Goal: Information Seeking & Learning: Learn about a topic

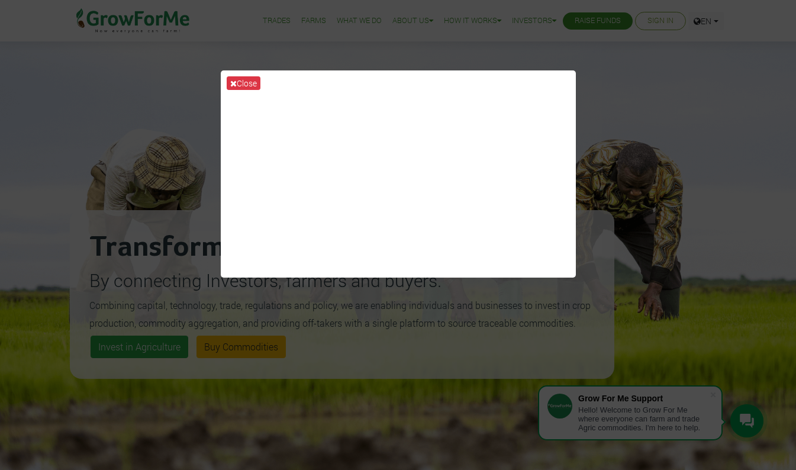
click at [561, 295] on div "Close" at bounding box center [398, 235] width 796 height 470
click at [396, 414] on div "Close" at bounding box center [398, 235] width 796 height 470
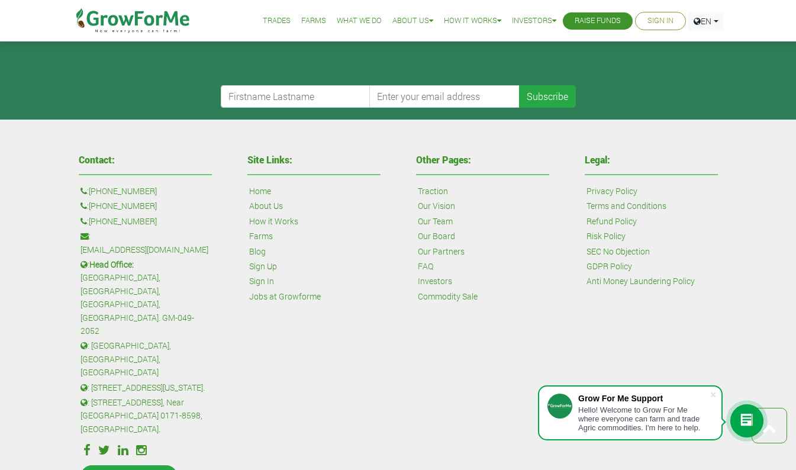
scroll to position [2800, 0]
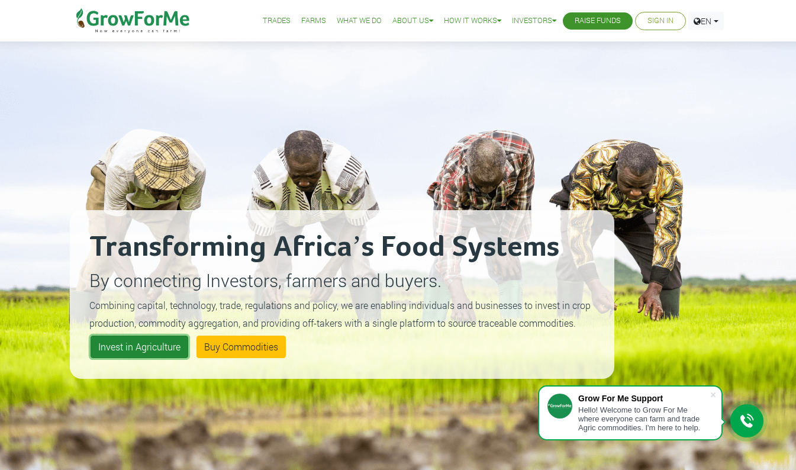
click at [155, 342] on link "Invest in Agriculture" at bounding box center [140, 346] width 98 height 22
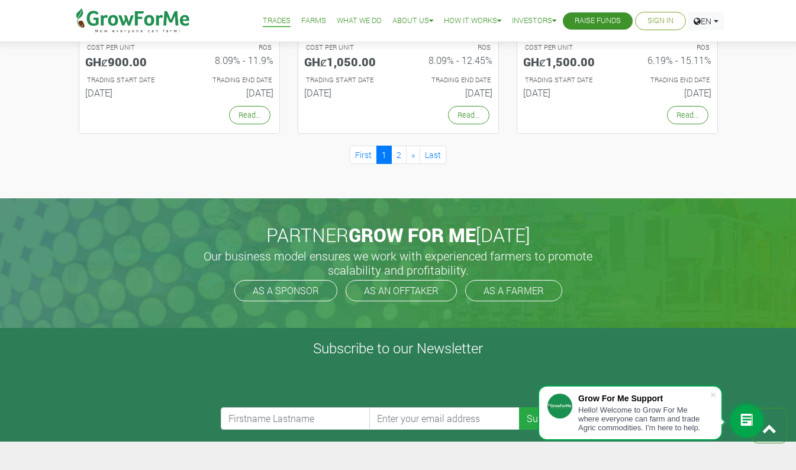
scroll to position [1239, 0]
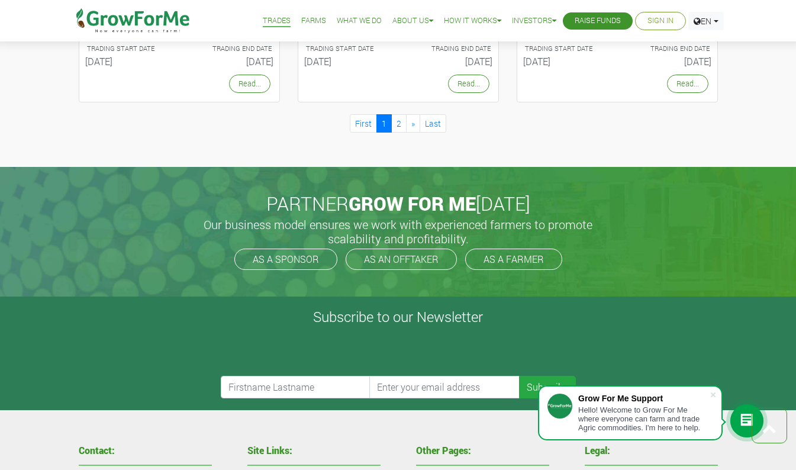
click at [671, 417] on div "Hello! Welcome to Grow For Me where everyone can farm and trade Agric commoditi…" at bounding box center [643, 418] width 131 height 27
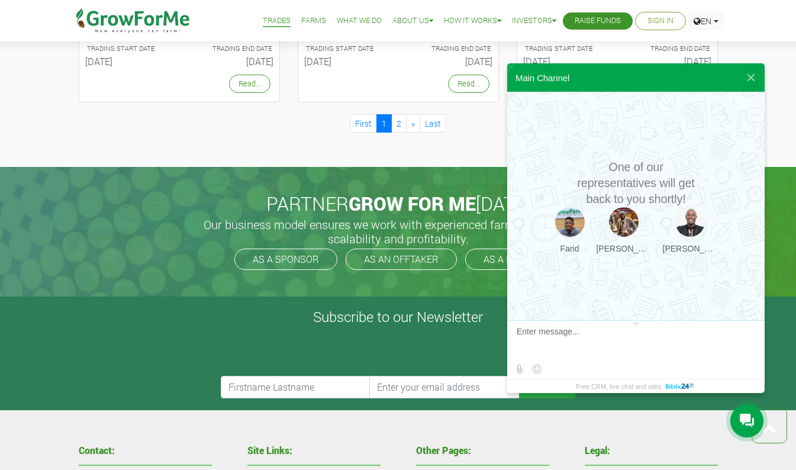
click at [421, 153] on div at bounding box center [398, 154] width 657 height 14
click at [751, 78] on button at bounding box center [750, 77] width 21 height 28
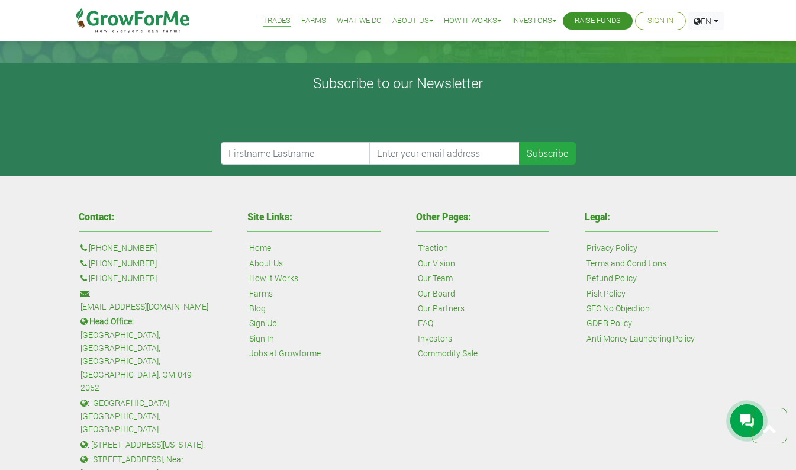
scroll to position [1483, 0]
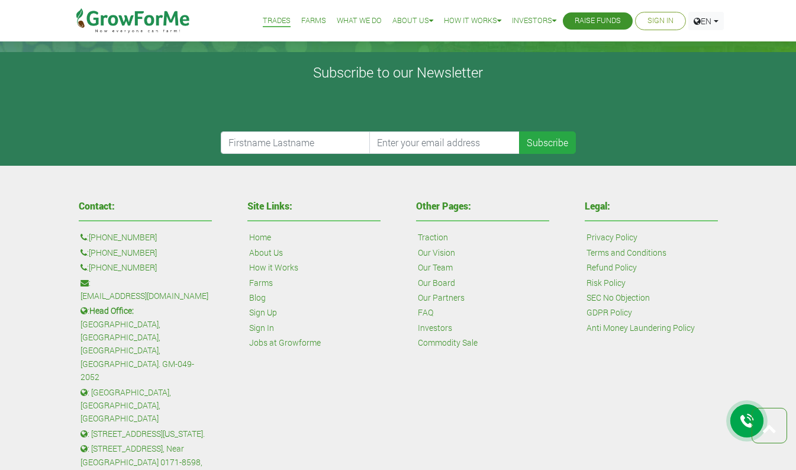
click at [270, 250] on link "About Us" at bounding box center [266, 252] width 34 height 13
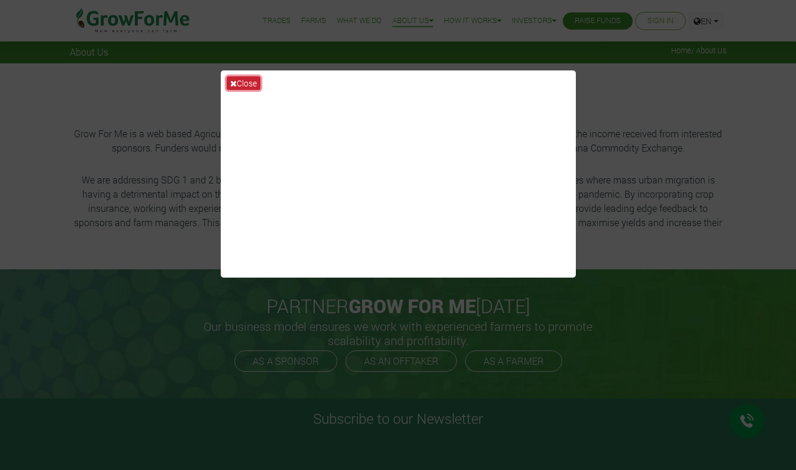
click at [237, 83] on button "Close" at bounding box center [244, 83] width 34 height 14
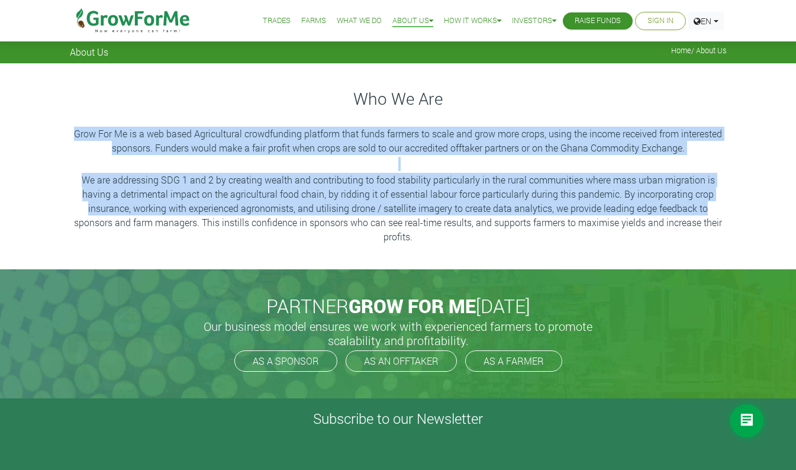
drag, startPoint x: 74, startPoint y: 132, endPoint x: 798, endPoint y: 210, distance: 727.8
click at [795, 210] on html "Main Channel Callback Feedback Form [PHONE_NUMBER] Open Channel Contact us on W…" at bounding box center [398, 478] width 796 height 956
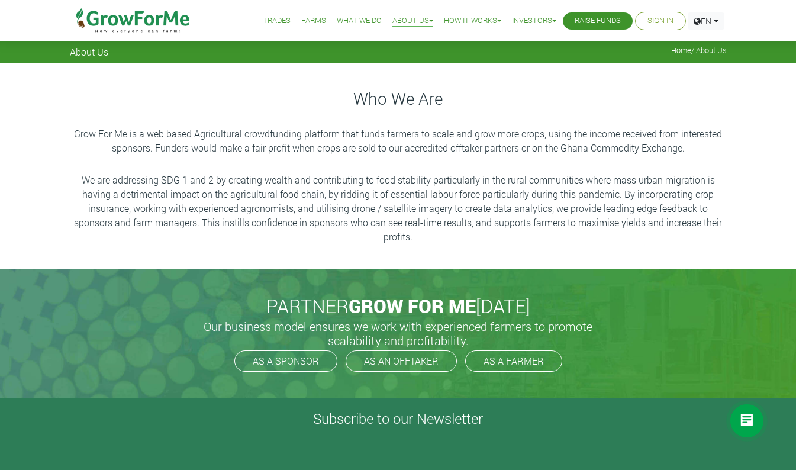
click at [499, 241] on p "We are addressing SDG 1 and 2 by creating wealth and contributing to food stabi…" at bounding box center [398, 208] width 653 height 71
click at [432, 237] on p "We are addressing SDG 1 and 2 by creating wealth and contributing to food stabi…" at bounding box center [398, 208] width 653 height 71
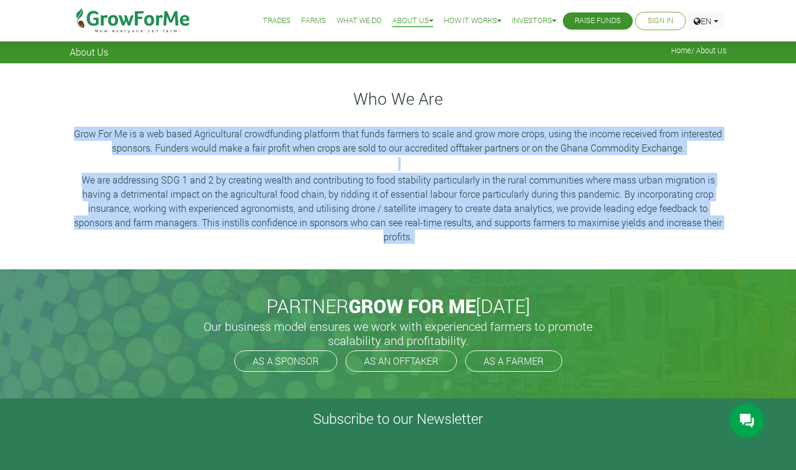
drag, startPoint x: 432, startPoint y: 237, endPoint x: 70, endPoint y: 131, distance: 377.8
click at [70, 131] on div "Who We Are Grow For Me is a web based Agricultural crowdfunding platform that f…" at bounding box center [398, 166] width 674 height 159
copy div "Grow For Me is a web based Agricultural crowdfunding platform that funds farmer…"
click at [266, 19] on link "Trades" at bounding box center [277, 21] width 28 height 12
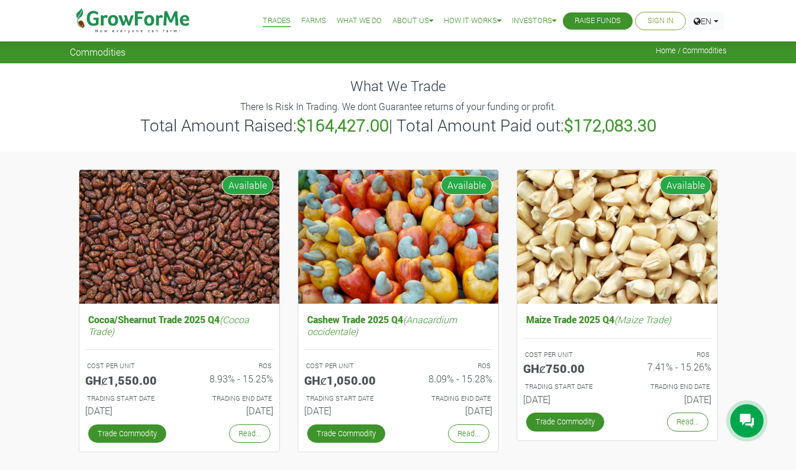
click at [305, 21] on link "Farms" at bounding box center [313, 21] width 25 height 12
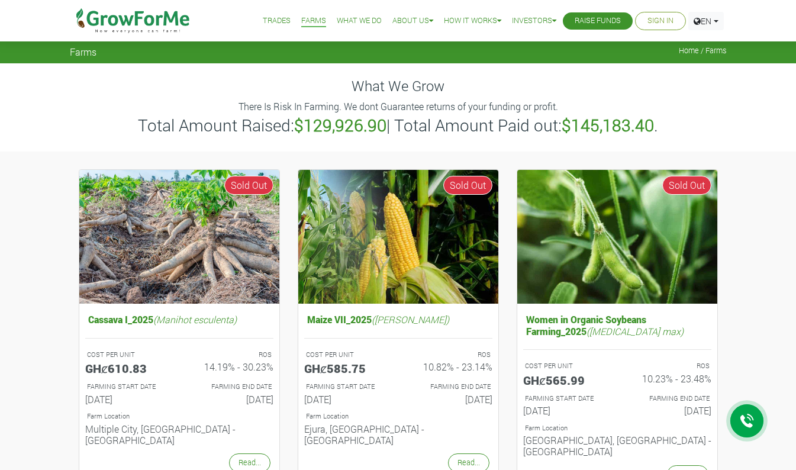
click at [337, 26] on link "What We Do" at bounding box center [359, 21] width 45 height 12
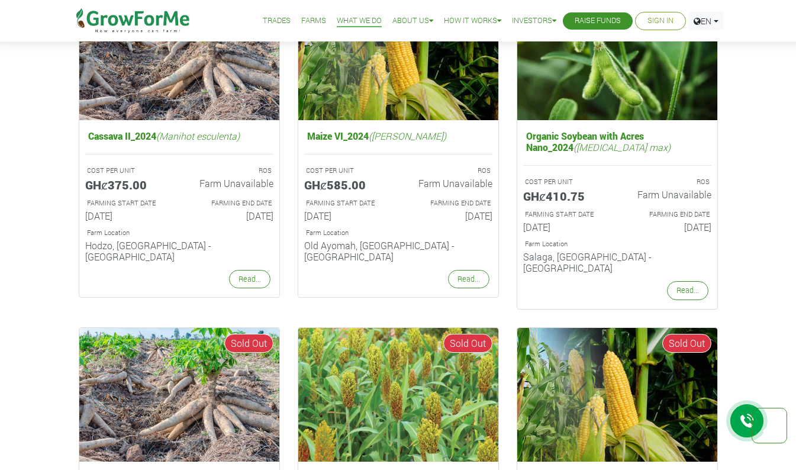
scroll to position [1199, 0]
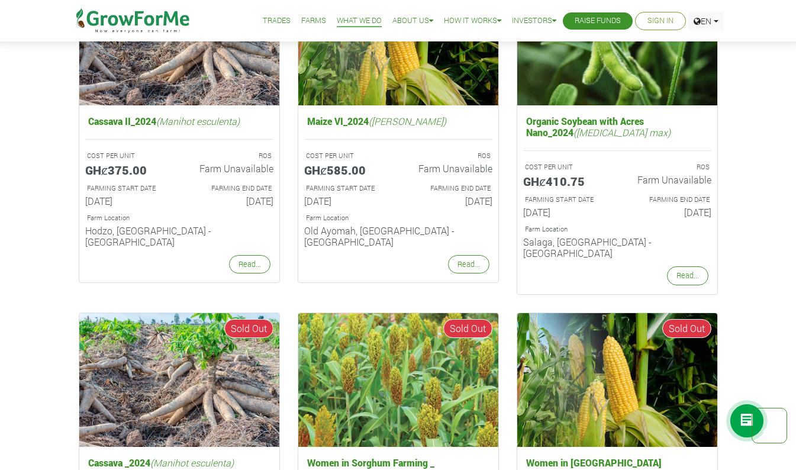
click at [579, 19] on link "Raise Funds" at bounding box center [597, 21] width 46 height 12
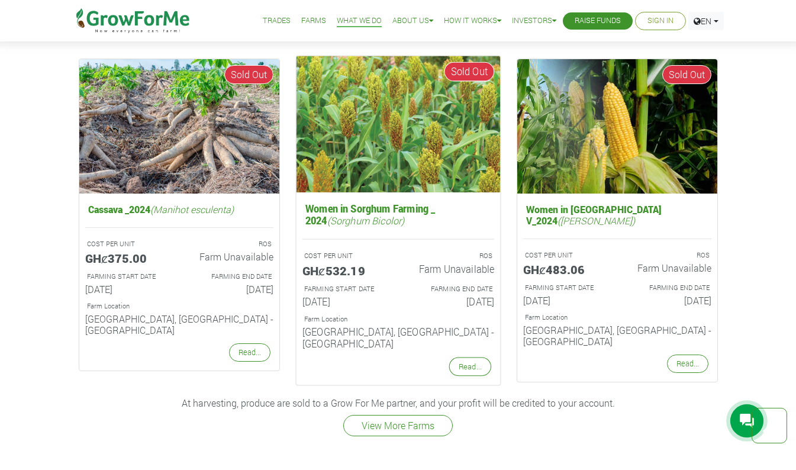
scroll to position [1199, 0]
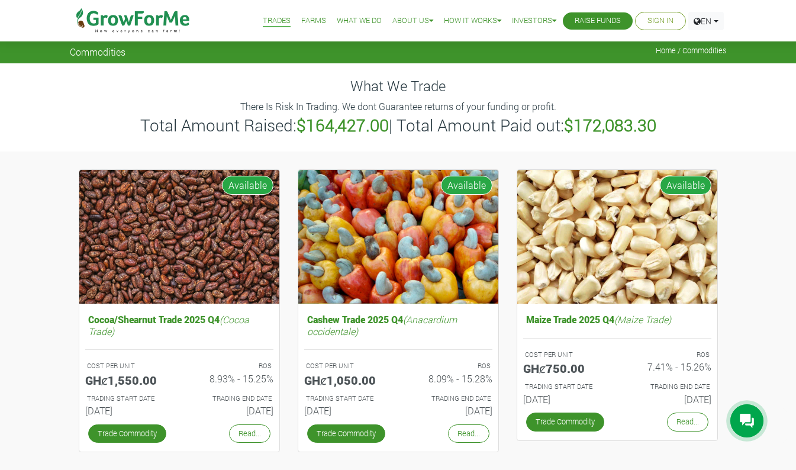
scroll to position [1332, 0]
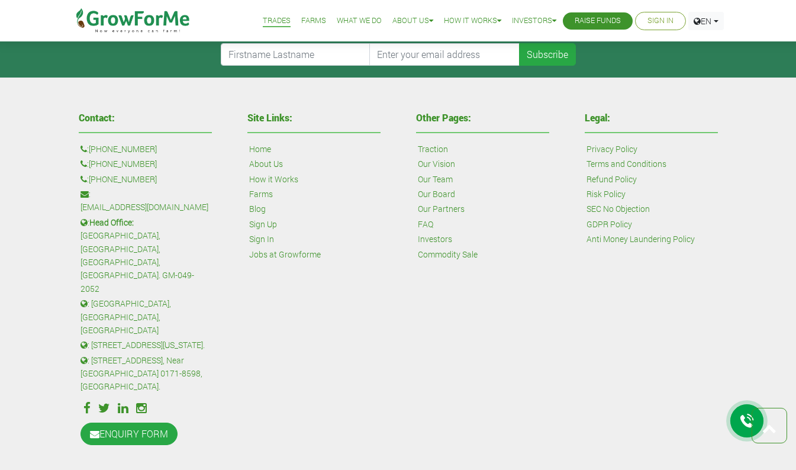
click at [262, 151] on link "Home" at bounding box center [260, 149] width 22 height 13
click at [266, 179] on link "How it Works" at bounding box center [273, 179] width 49 height 13
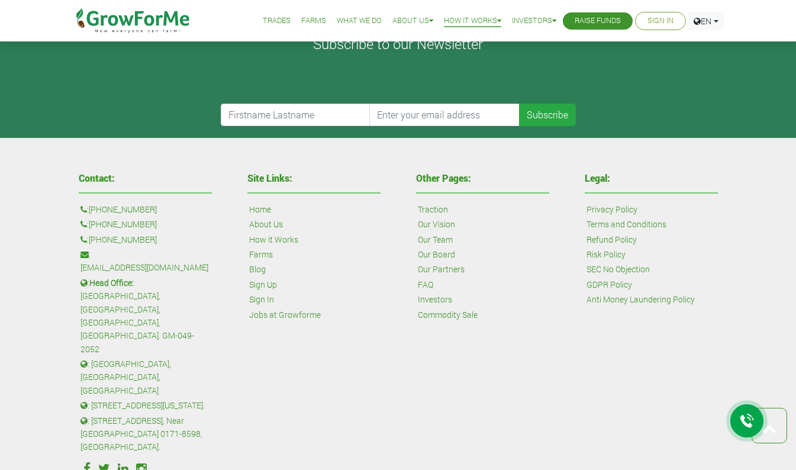
scroll to position [812, 0]
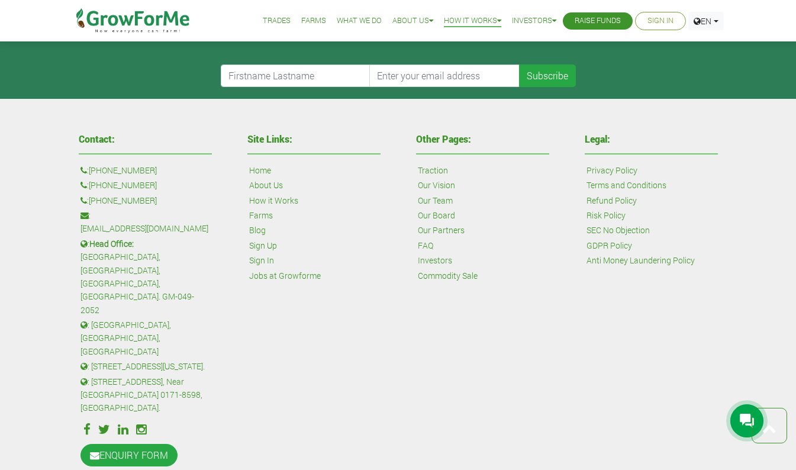
click at [261, 216] on link "Farms" at bounding box center [261, 215] width 24 height 13
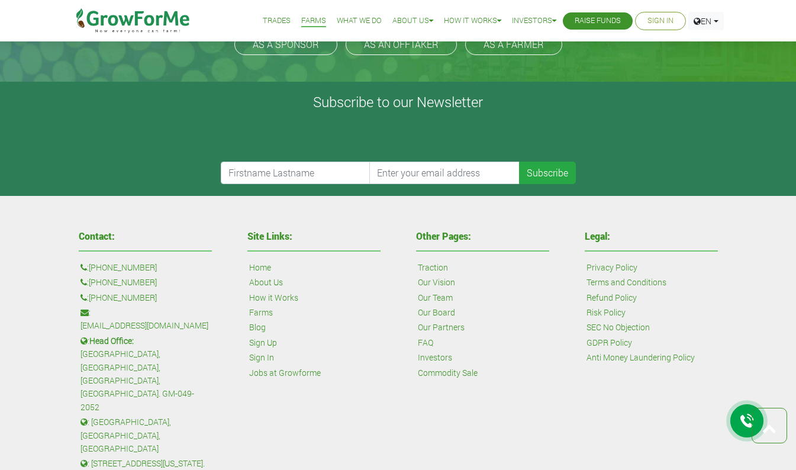
scroll to position [1633, 0]
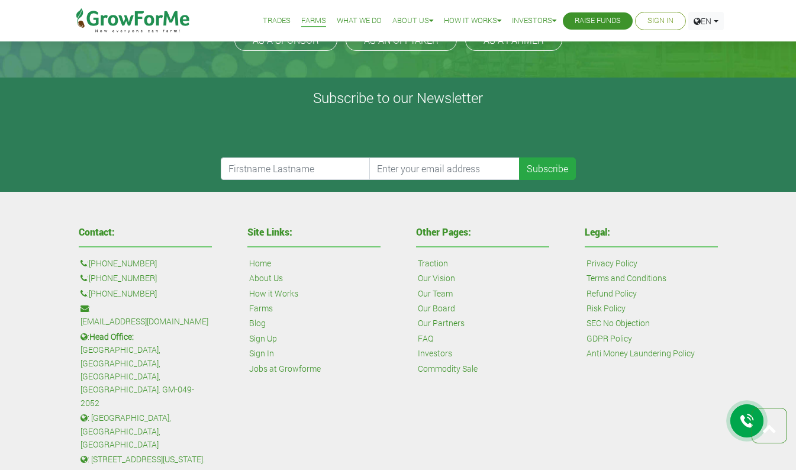
click at [436, 272] on link "Our Vision" at bounding box center [436, 278] width 37 height 13
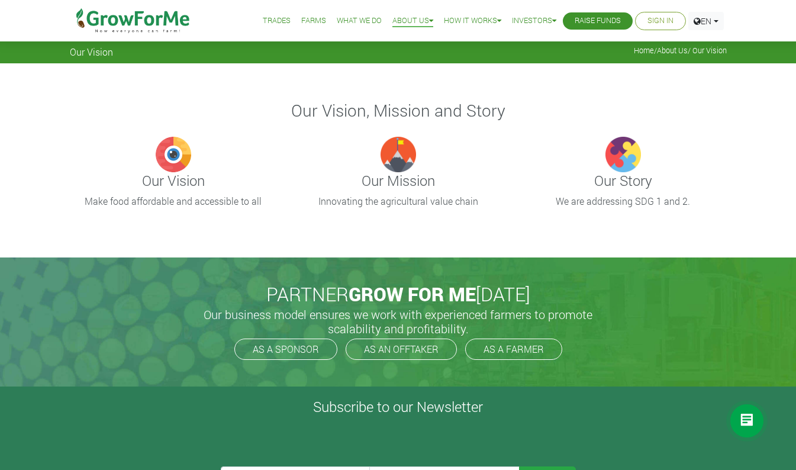
click at [143, 177] on h4 "Our Vision" at bounding box center [173, 180] width 207 height 17
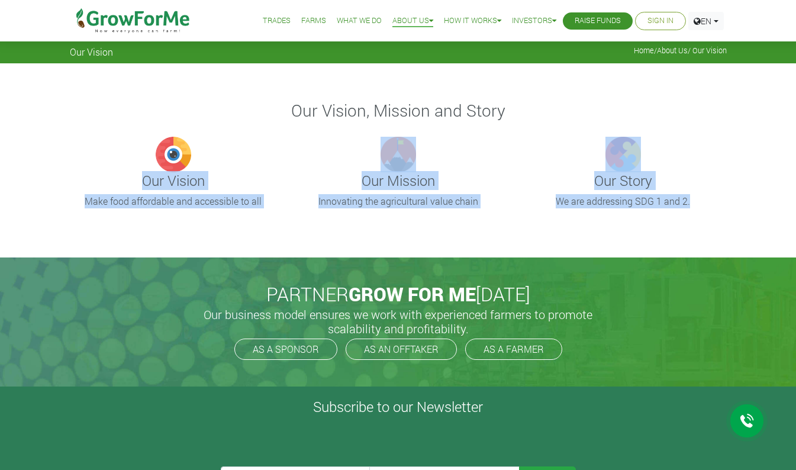
drag, startPoint x: 125, startPoint y: 173, endPoint x: 712, endPoint y: 198, distance: 588.0
click at [712, 198] on div "Our Vision, Mission and Story Our Vision Make food affordable and accessible to…" at bounding box center [398, 160] width 674 height 122
copy div "Our Vision Make food affordable and accessible to all Our Mission Innovating th…"
click at [303, 204] on p "Innovating the agricultural value chain" at bounding box center [398, 201] width 204 height 14
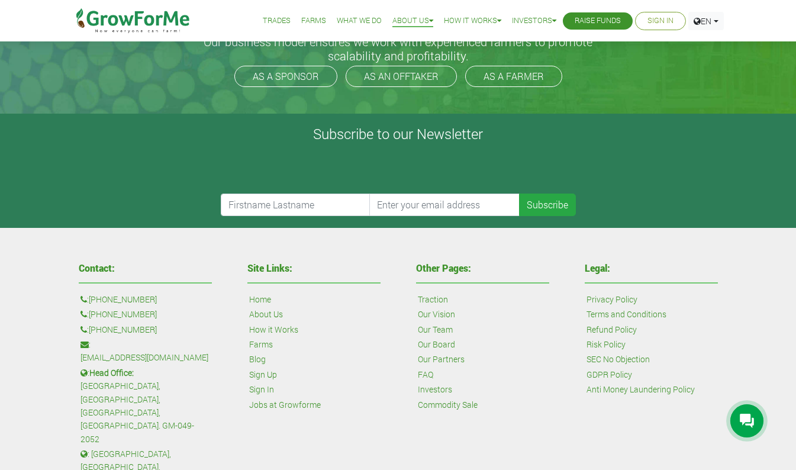
scroll to position [284, 0]
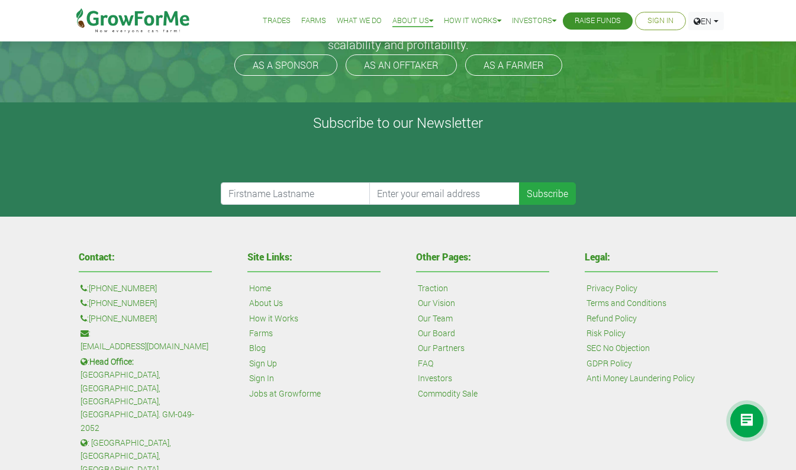
click at [425, 292] on link "Traction" at bounding box center [433, 288] width 30 height 13
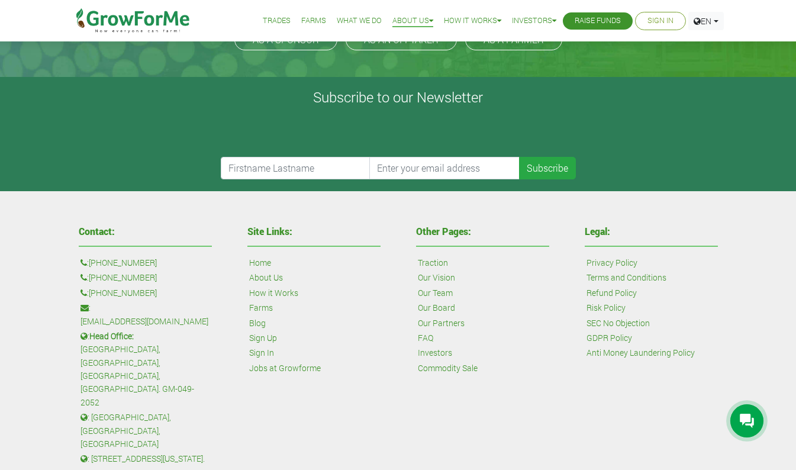
scroll to position [315, 0]
click at [441, 293] on link "Our Team" at bounding box center [435, 292] width 35 height 13
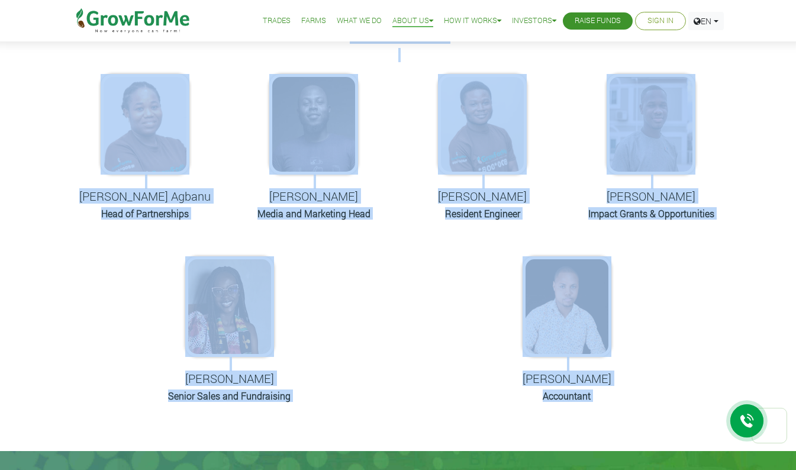
scroll to position [546, 0]
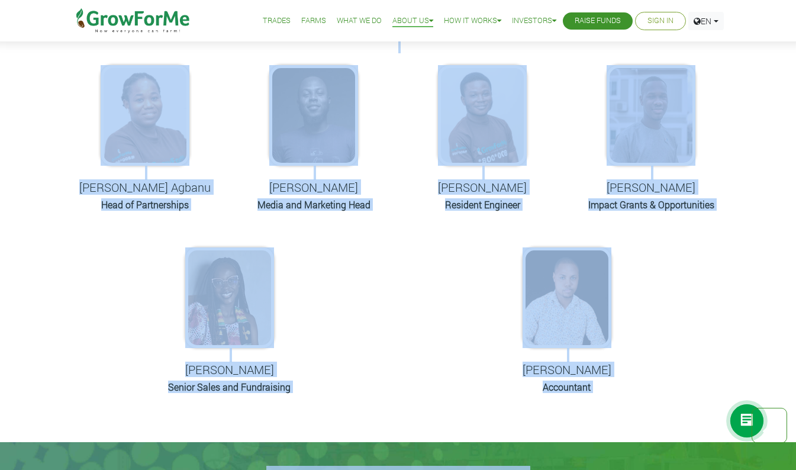
drag, startPoint x: 160, startPoint y: 109, endPoint x: 602, endPoint y: 442, distance: 553.0
click at [602, 442] on div "Trades Farms What We Do About Us Traction Our Vision Our Team Our Board Our Adv…" at bounding box center [398, 291] width 796 height 1674
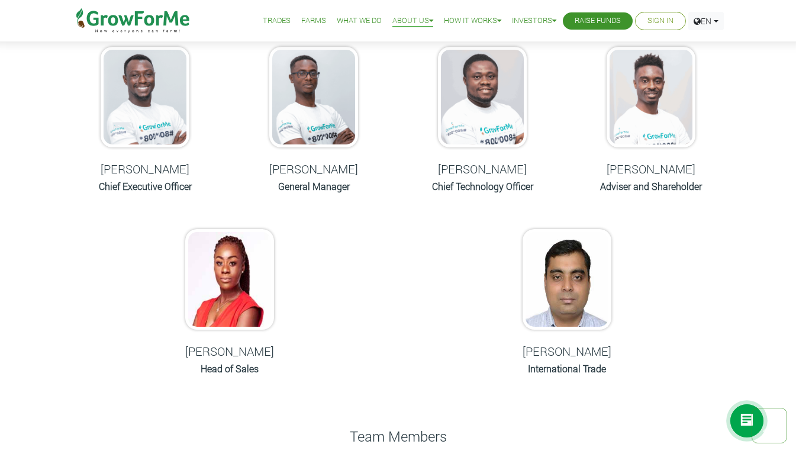
scroll to position [0, 0]
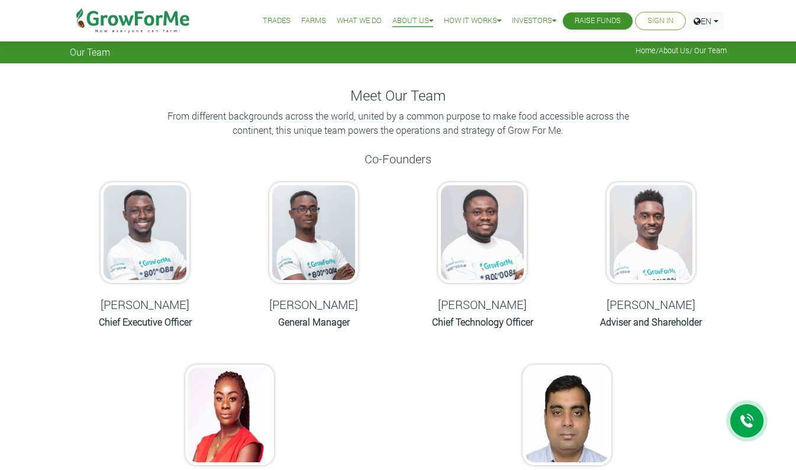
click at [339, 147] on div "Meet Our Team From different backgrounds across the world, united by a common p…" at bounding box center [398, 119] width 674 height 64
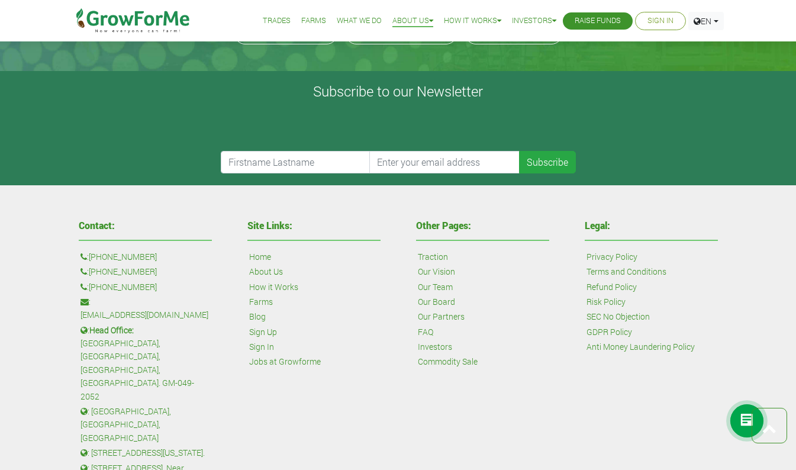
scroll to position [1064, 0]
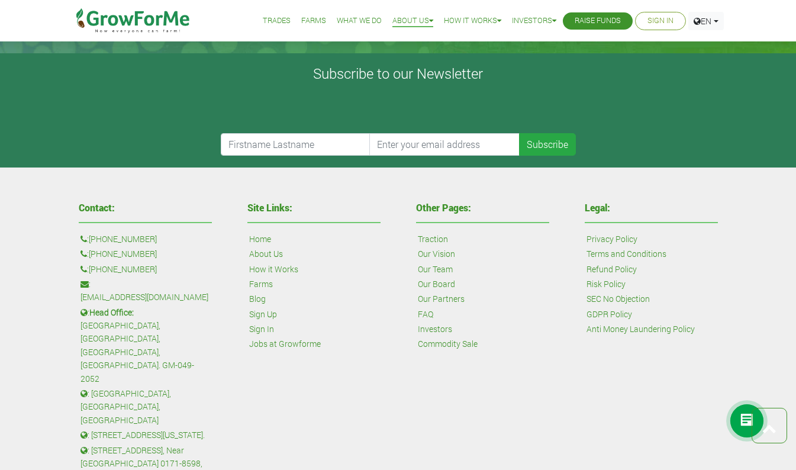
click at [432, 279] on link "Our Board" at bounding box center [436, 283] width 37 height 13
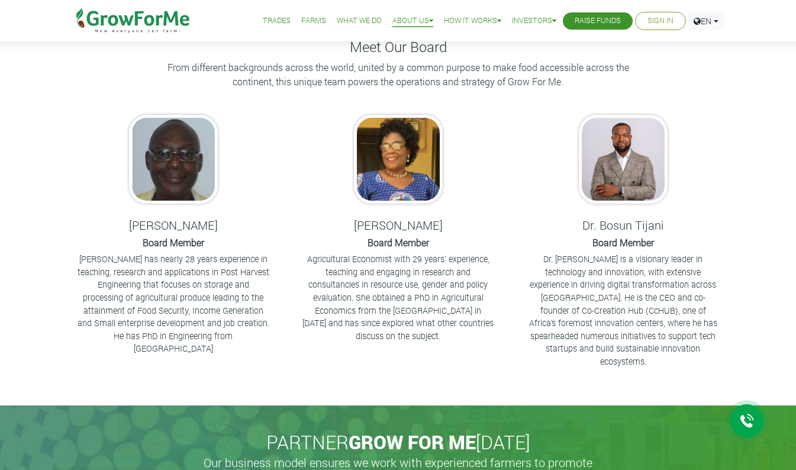
scroll to position [4, 0]
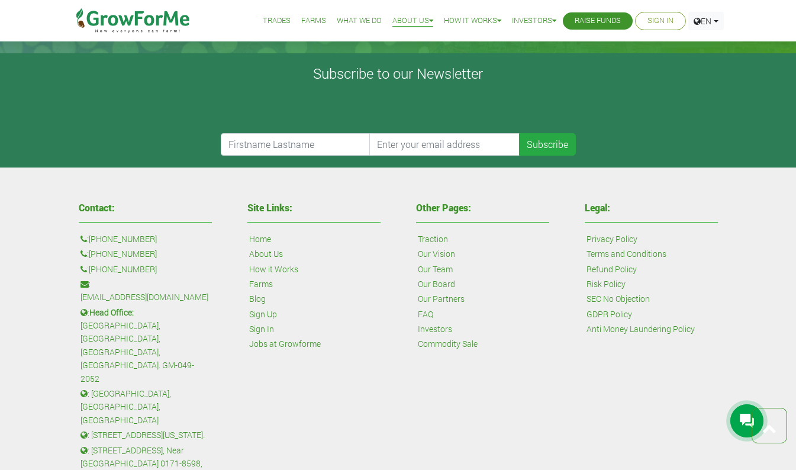
click at [429, 338] on link "Commodity Sale" at bounding box center [448, 343] width 60 height 13
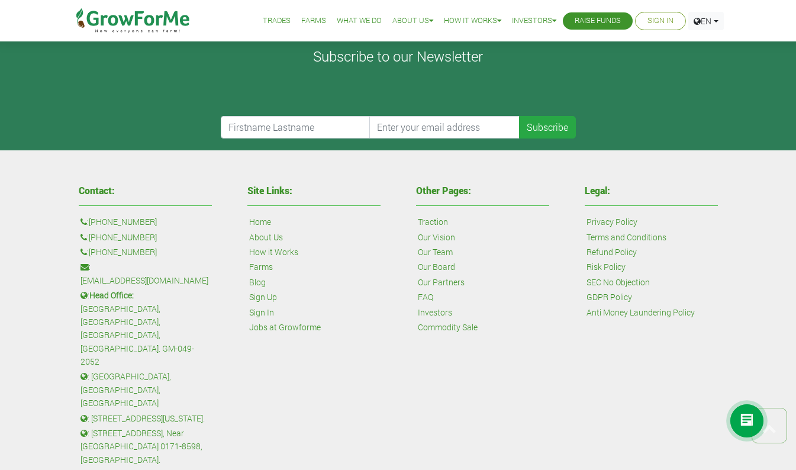
scroll to position [654, 0]
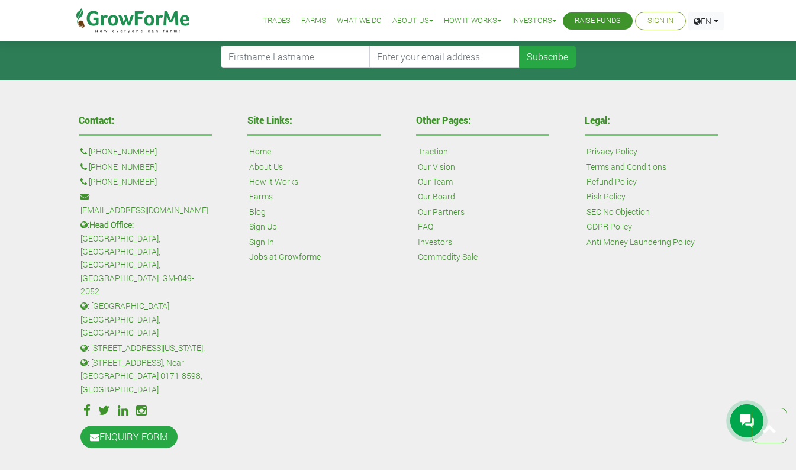
click at [425, 243] on link "Investors" at bounding box center [435, 241] width 34 height 13
click at [768, 316] on div "Contact: : [PHONE_NUMBER] : [PHONE_NUMBER] : [PHONE_NUMBER] : [EMAIL_ADDRESS][D…" at bounding box center [398, 281] width 796 height 402
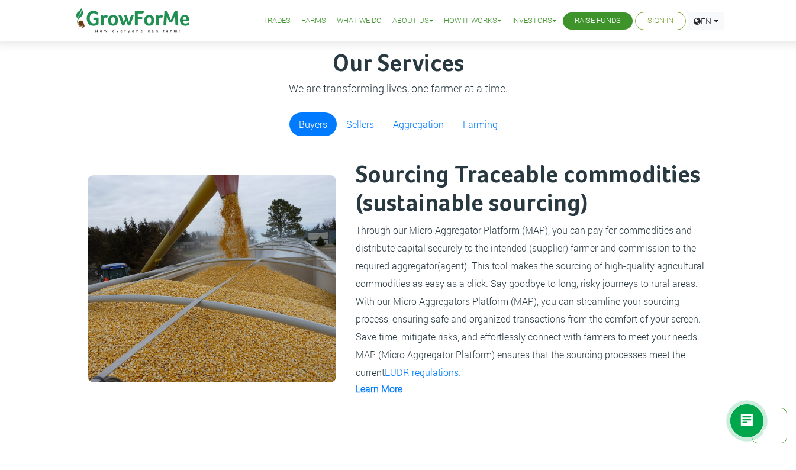
scroll to position [789, 0]
click at [405, 126] on link "Aggregation" at bounding box center [418, 124] width 70 height 24
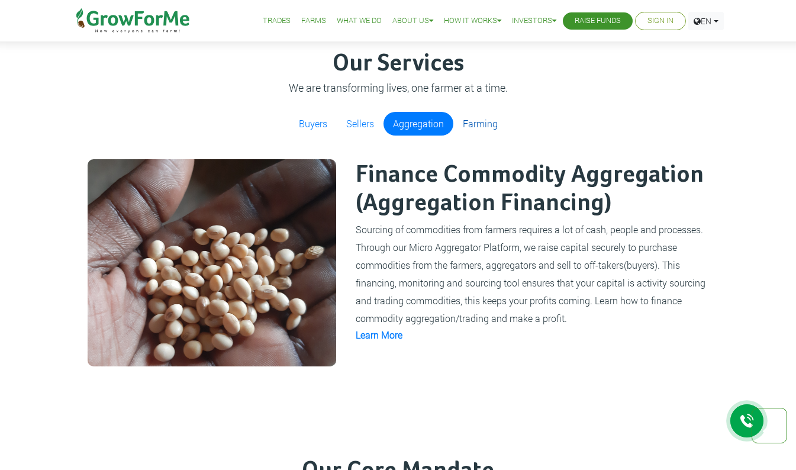
click at [473, 121] on link "Farming" at bounding box center [480, 124] width 54 height 24
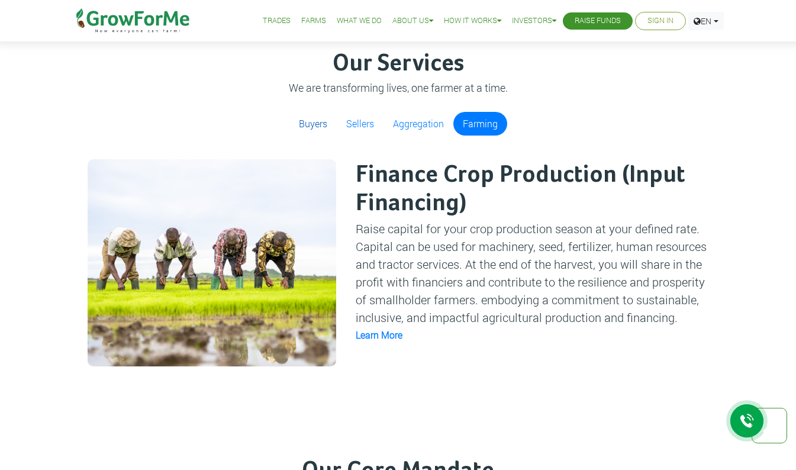
click at [319, 123] on link "Buyers" at bounding box center [312, 124] width 47 height 24
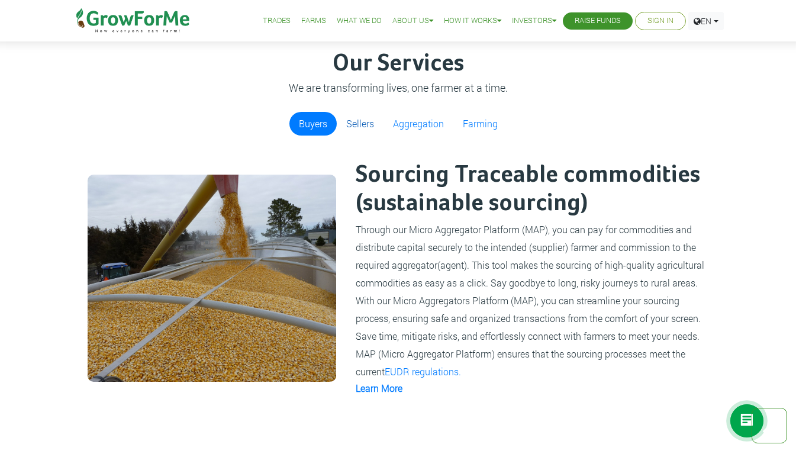
click at [362, 122] on link "Sellers" at bounding box center [360, 124] width 47 height 24
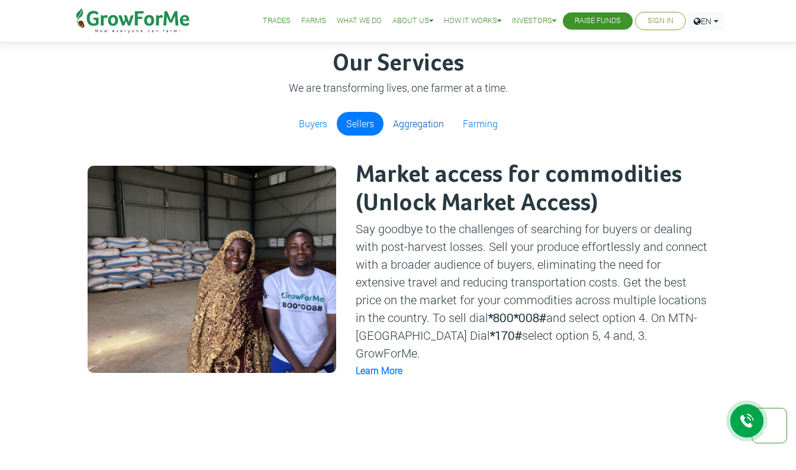
click at [410, 121] on link "Aggregation" at bounding box center [418, 124] width 70 height 24
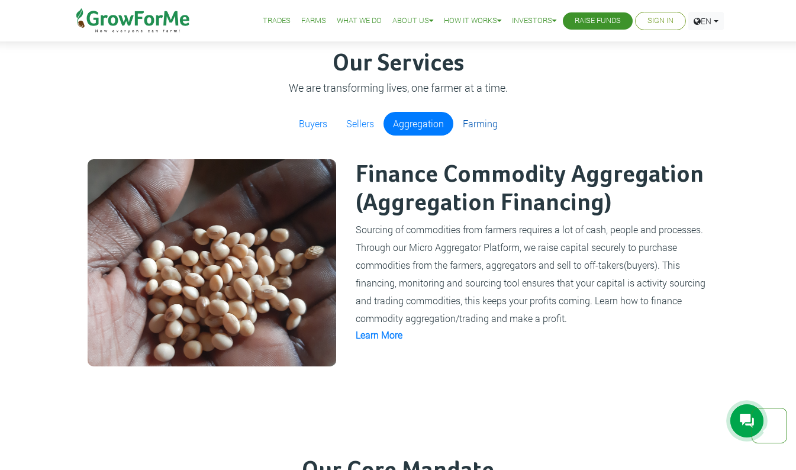
click at [475, 125] on link "Farming" at bounding box center [480, 124] width 54 height 24
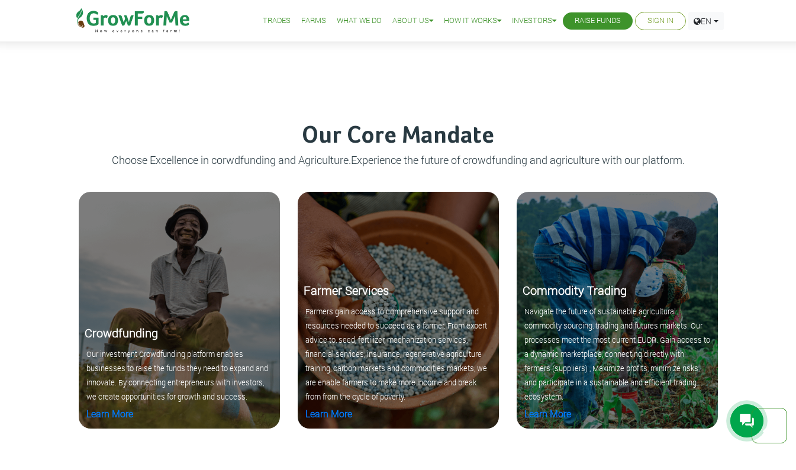
scroll to position [1157, 0]
